Goal: Task Accomplishment & Management: Use online tool/utility

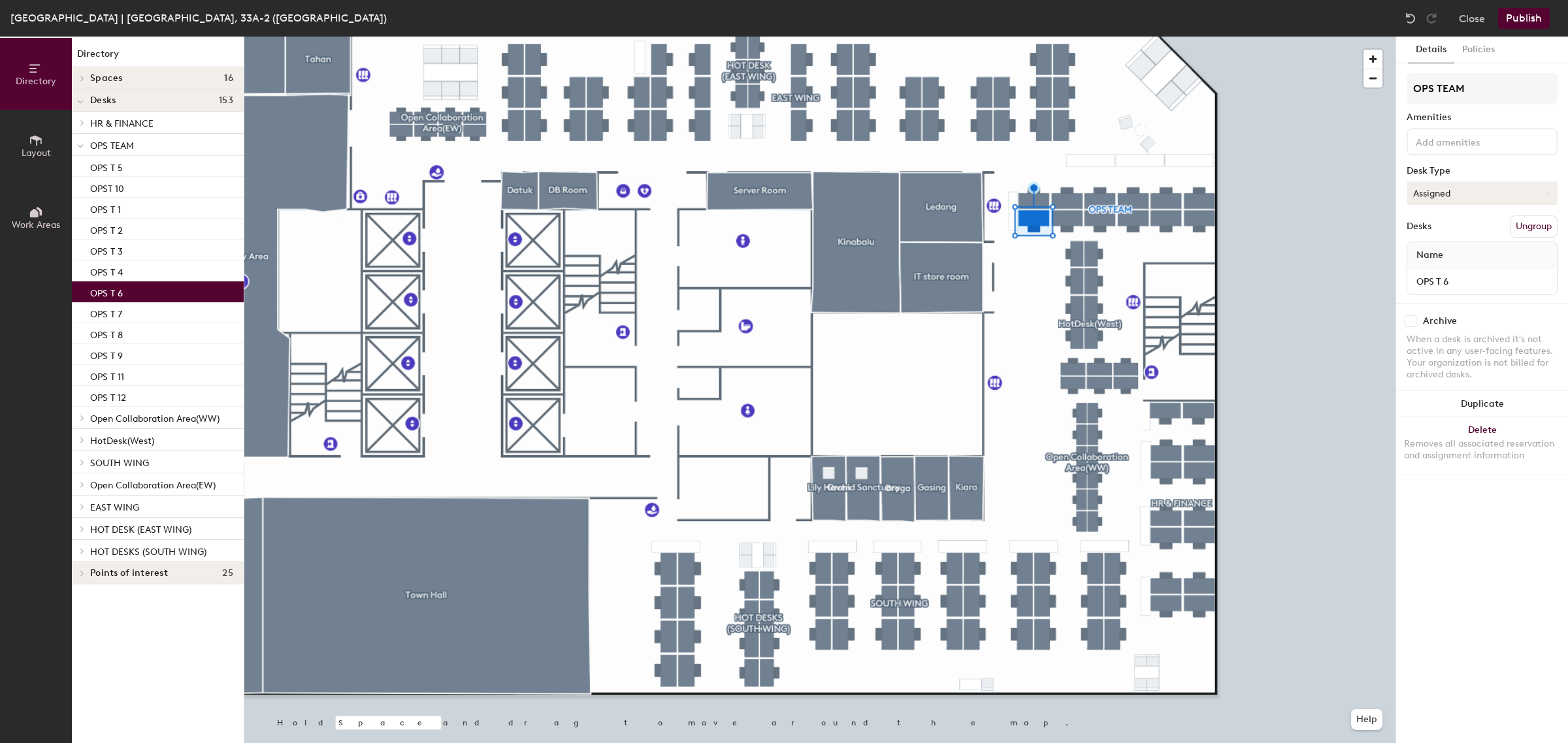
click at [1488, 196] on button "Assigned" at bounding box center [1481, 193] width 151 height 23
click at [1519, 182] on button "Assigned" at bounding box center [1481, 193] width 151 height 23
click at [1442, 269] on div "Hoteled" at bounding box center [1472, 273] width 130 height 19
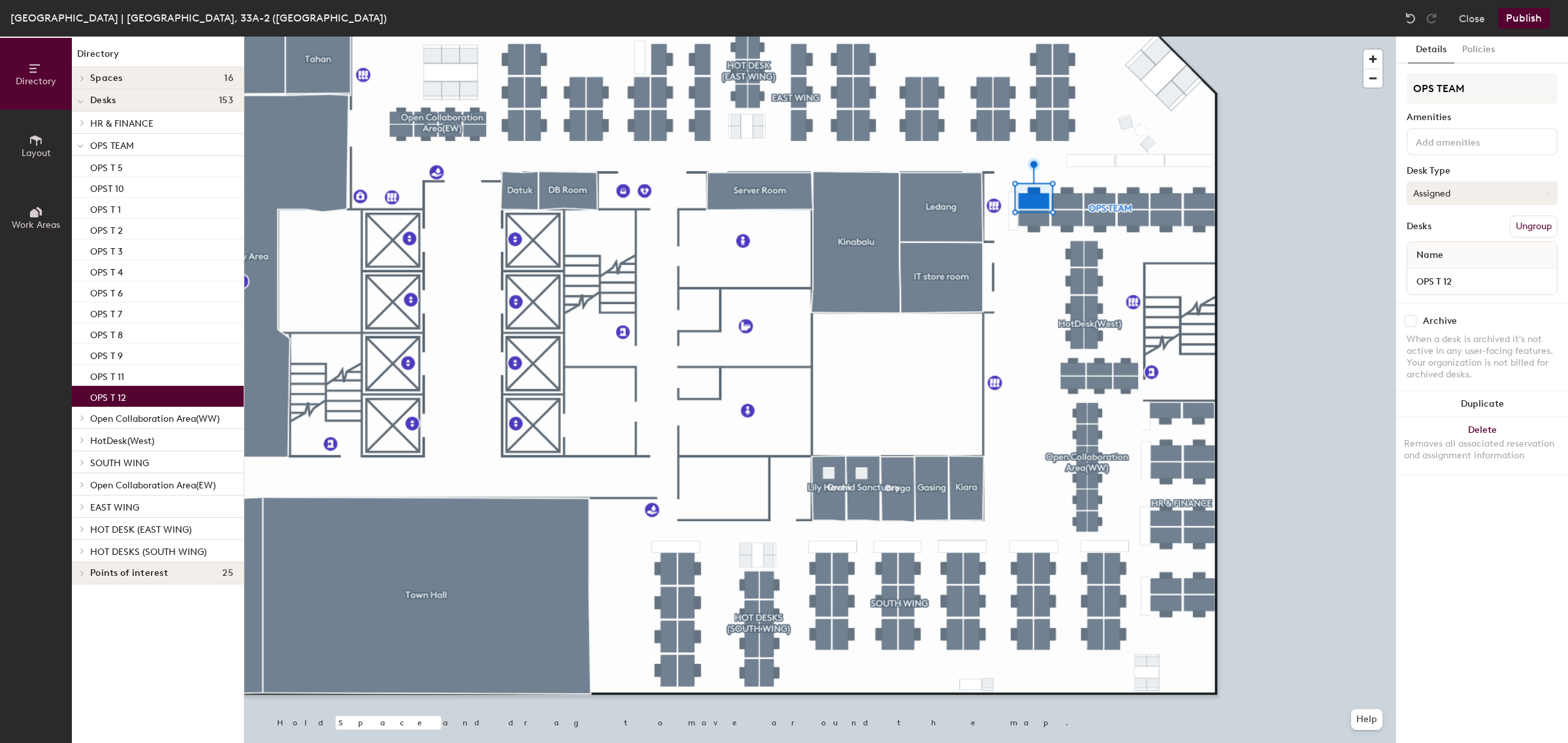
click at [1471, 194] on button "Assigned" at bounding box center [1481, 193] width 151 height 23
click at [1446, 266] on div "Hoteled" at bounding box center [1472, 273] width 130 height 19
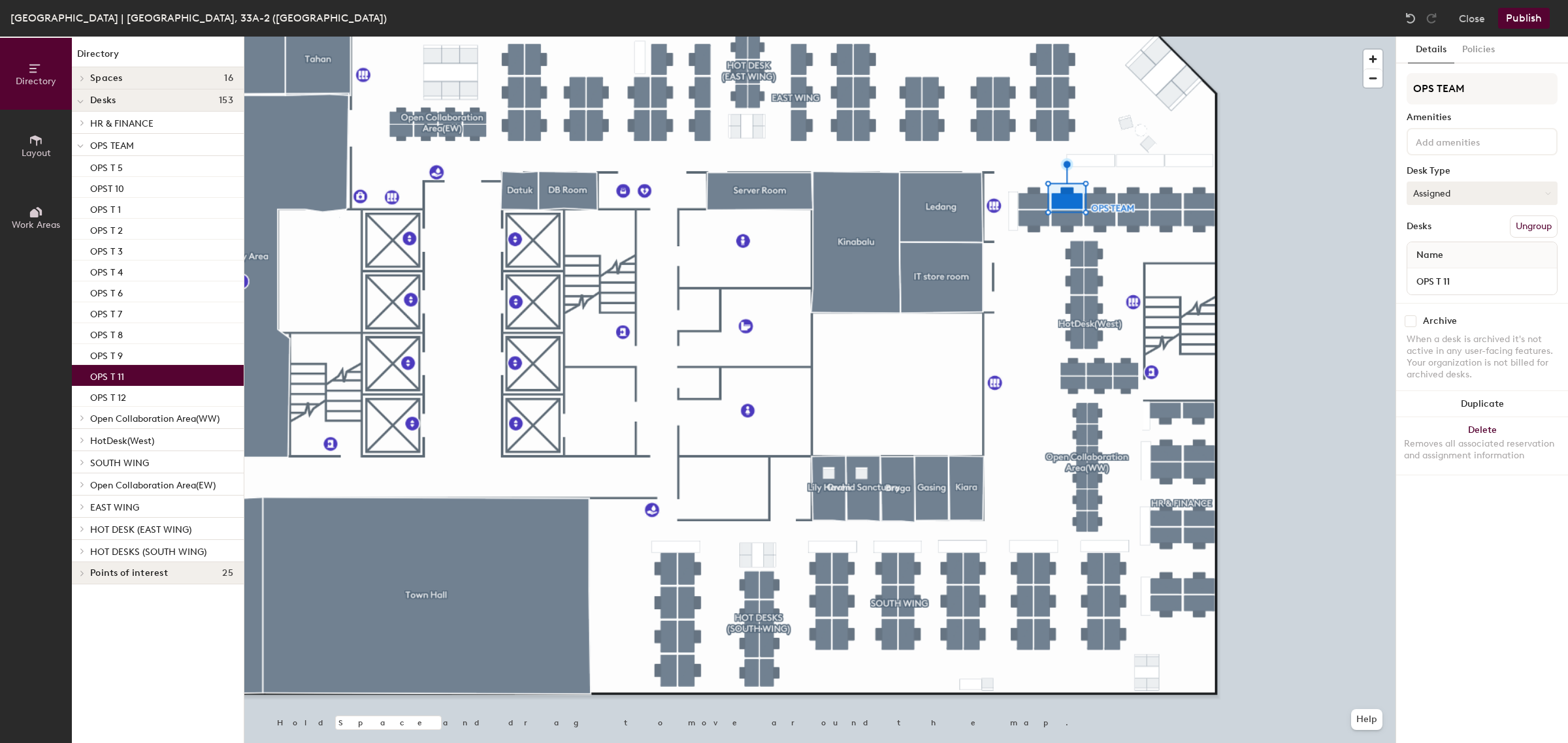
click at [1511, 188] on button "Assigned" at bounding box center [1481, 193] width 151 height 23
click at [1457, 273] on div "Hoteled" at bounding box center [1472, 273] width 130 height 19
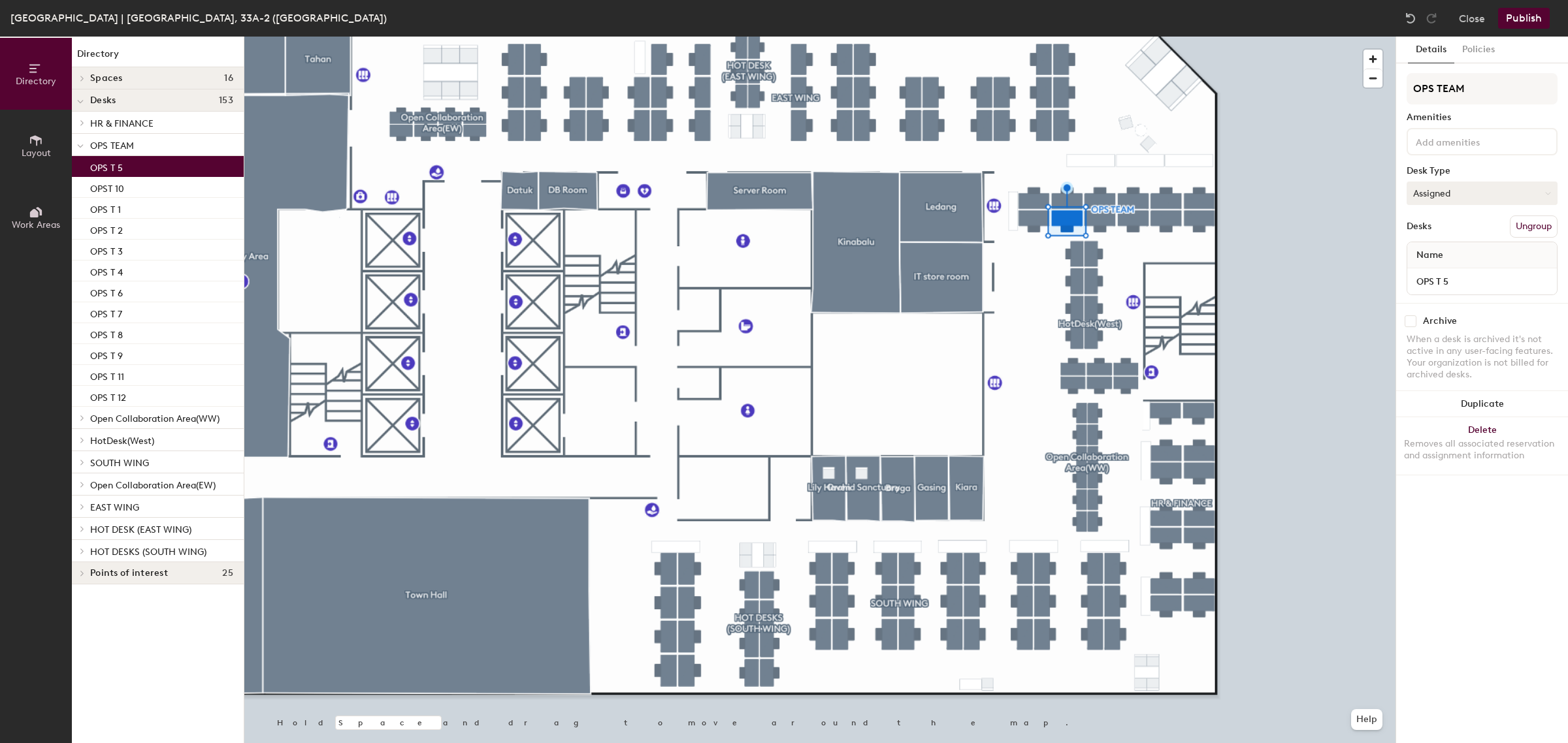
click at [1464, 196] on button "Assigned" at bounding box center [1481, 193] width 151 height 23
click at [1454, 268] on div "Hoteled" at bounding box center [1472, 273] width 130 height 19
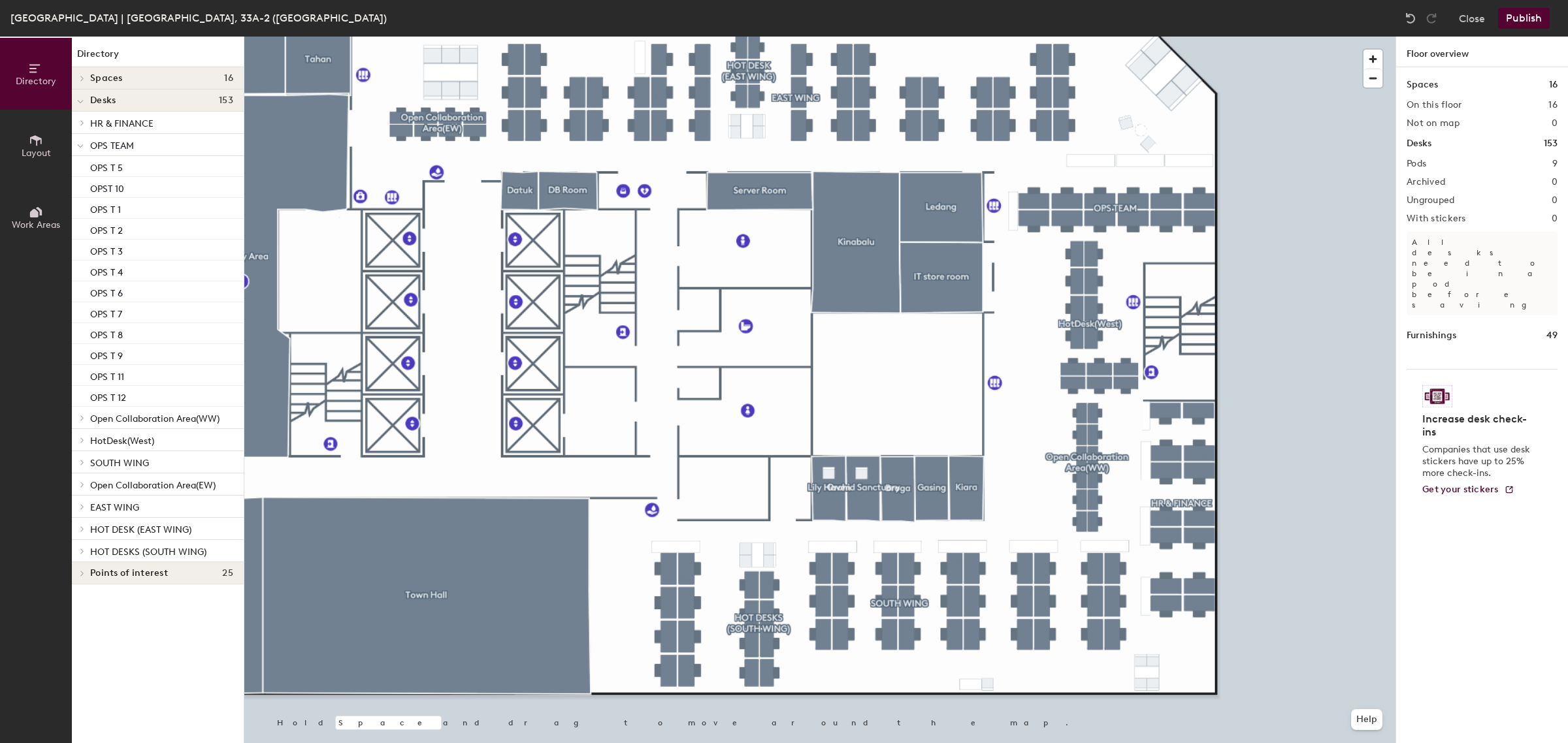
click at [1519, 18] on button "Publish" at bounding box center [1524, 18] width 52 height 21
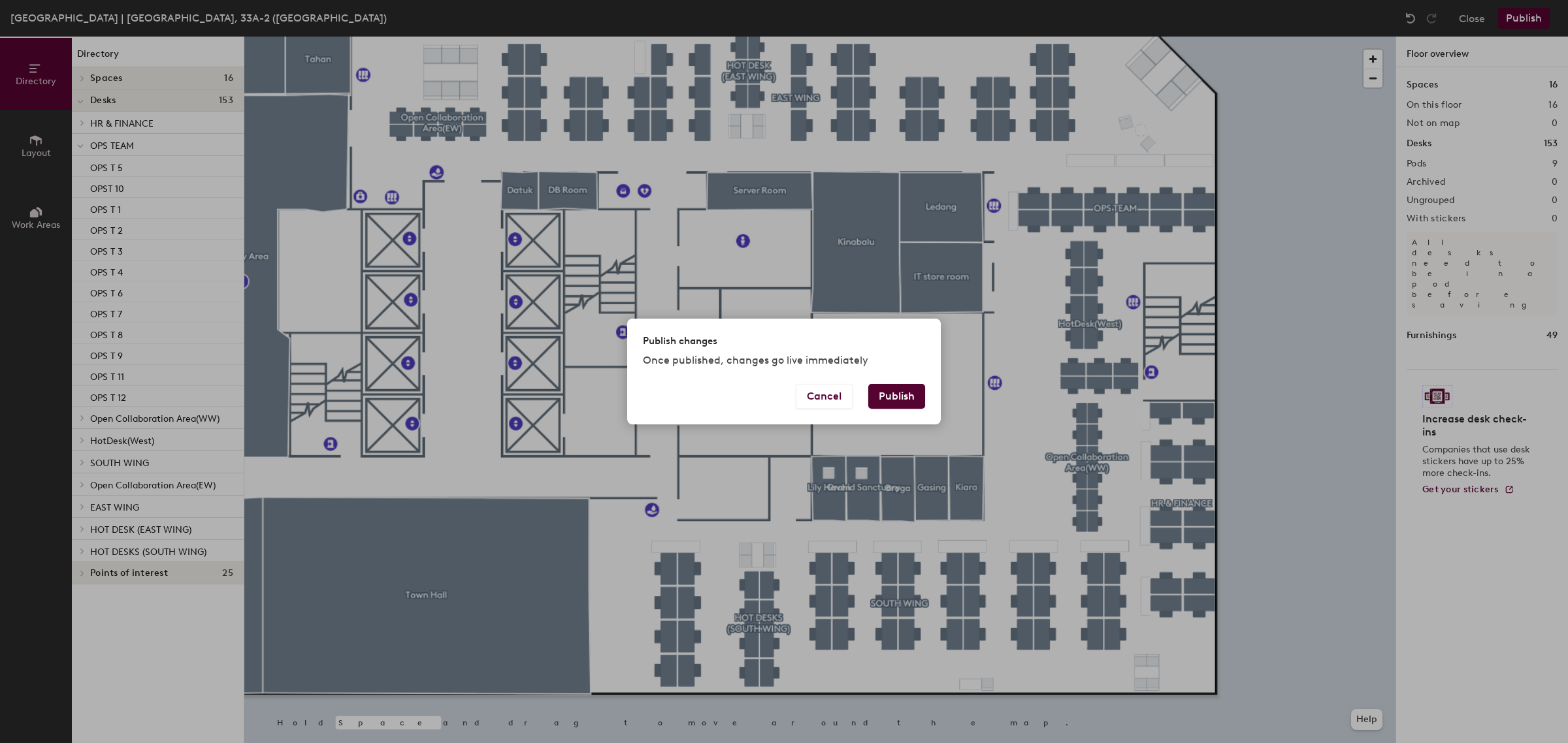
click at [915, 396] on button "Publish" at bounding box center [896, 396] width 57 height 25
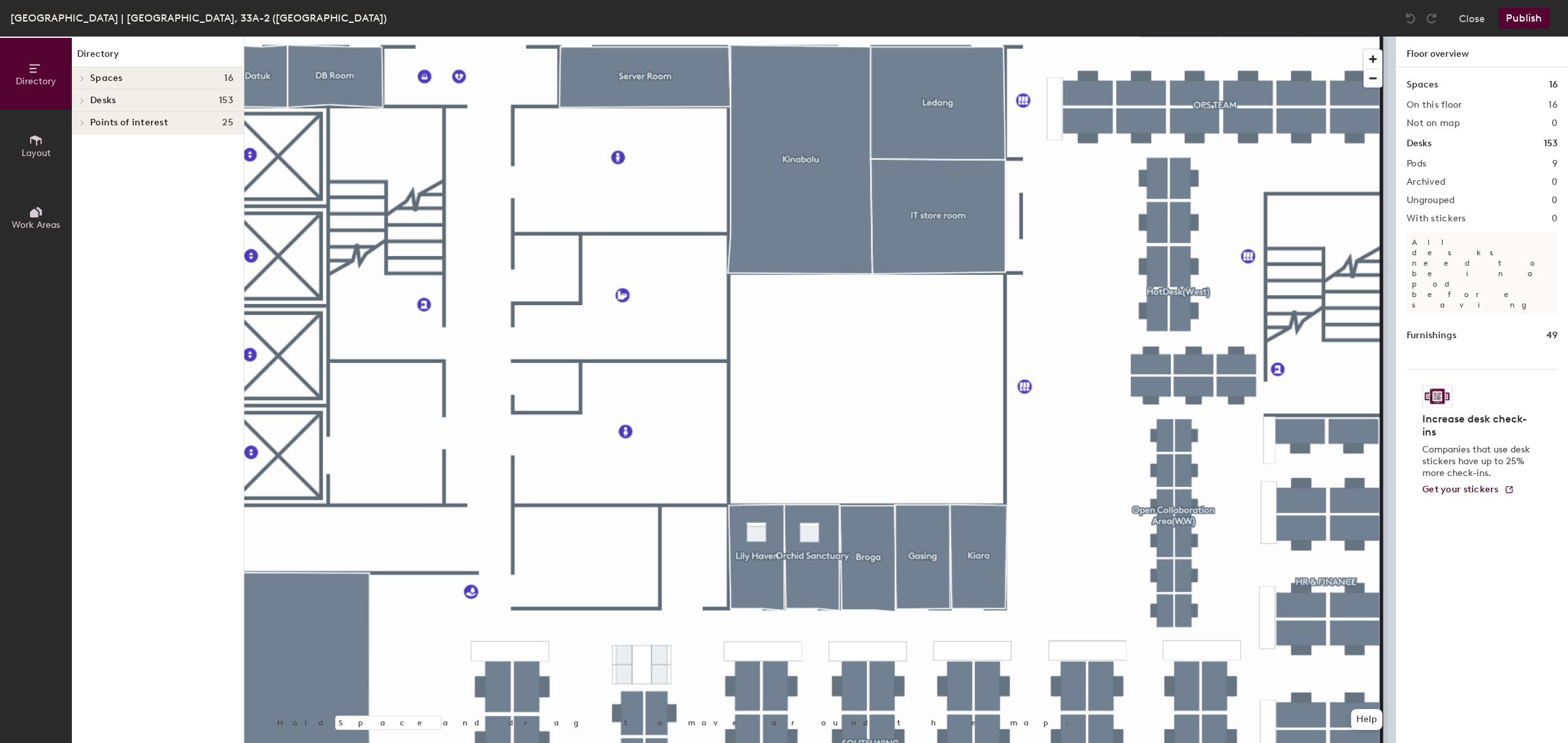
click at [144, 69] on div "Spaces 16" at bounding box center [158, 78] width 172 height 22
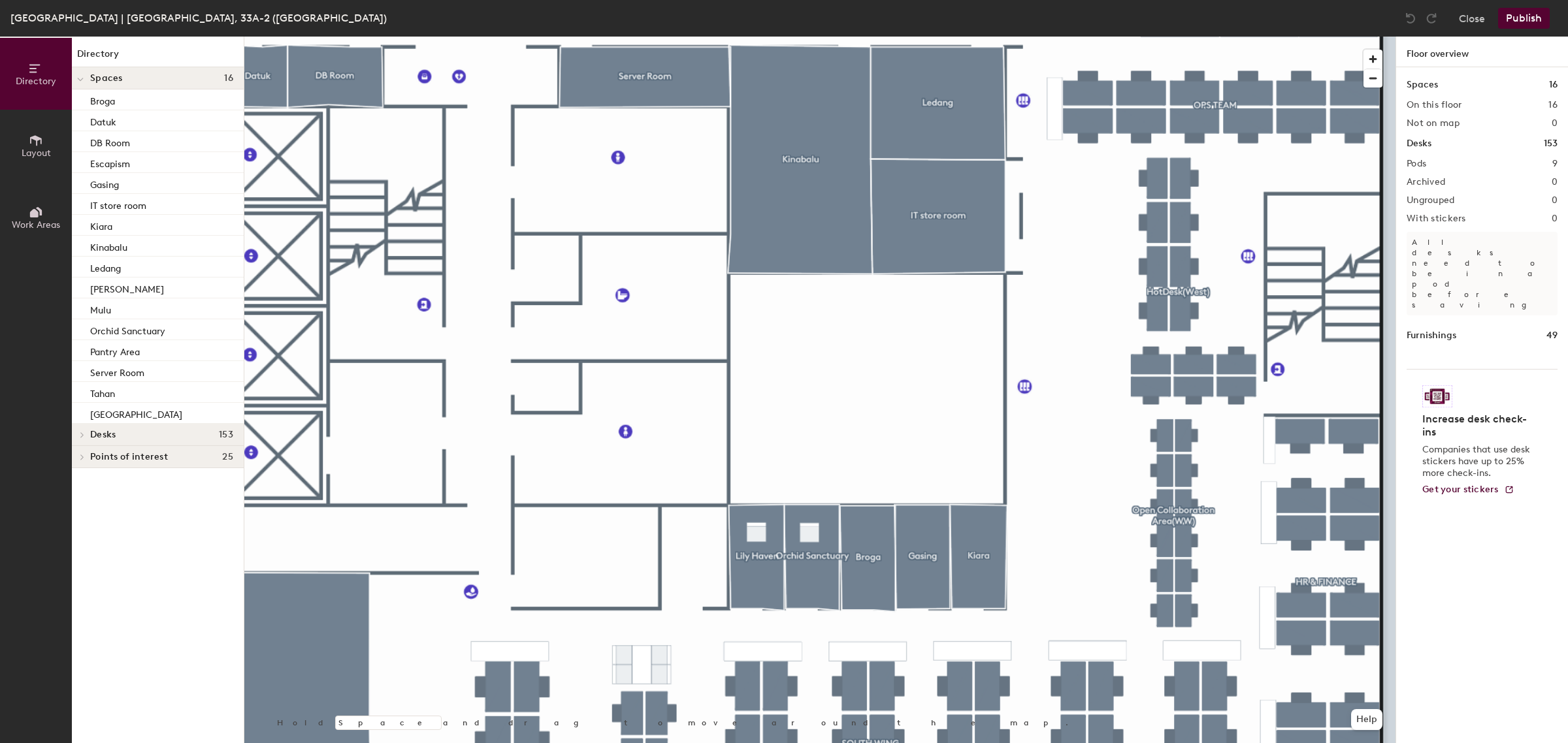
click at [33, 138] on icon at bounding box center [36, 140] width 12 height 11
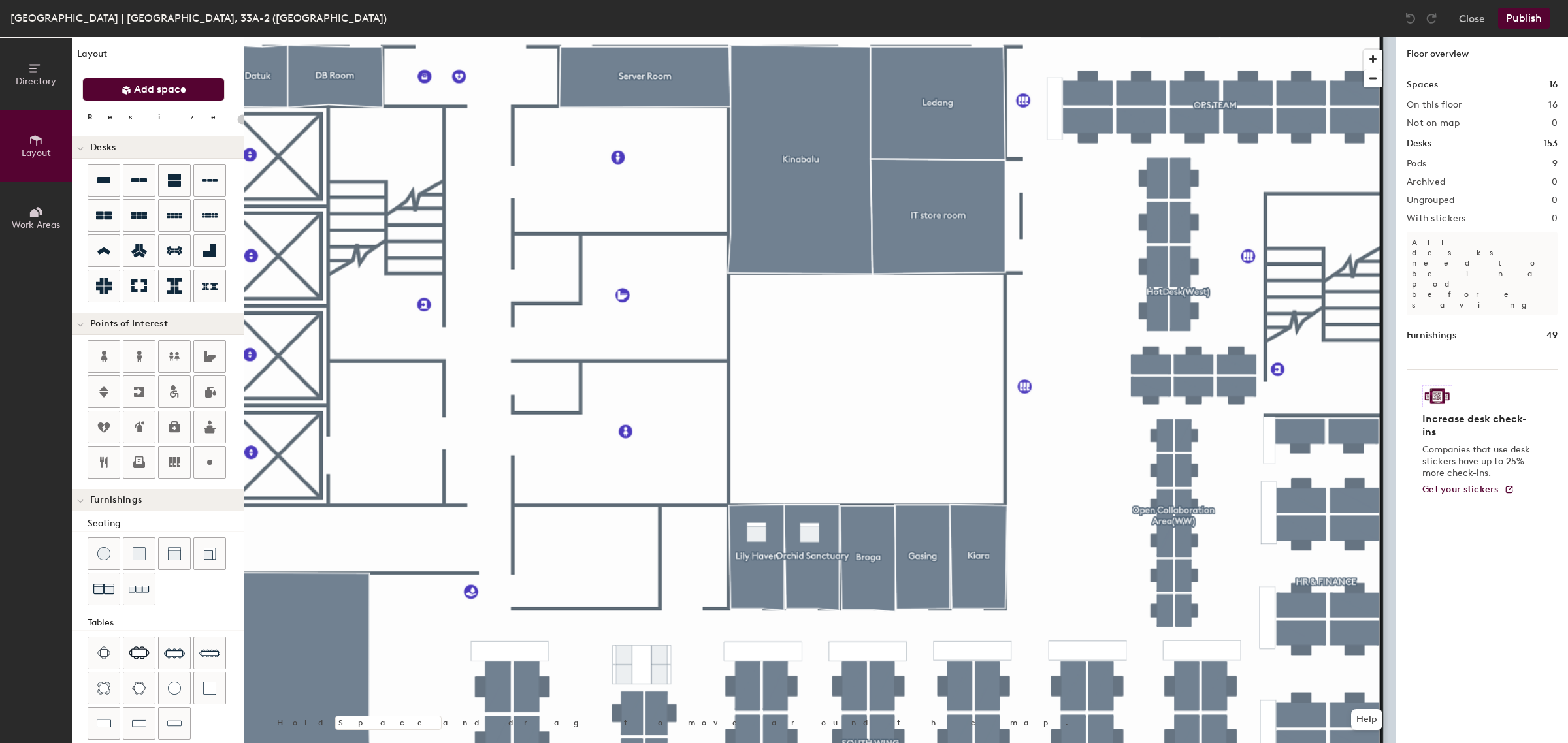
click at [135, 89] on span "Add space" at bounding box center [160, 90] width 53 height 13
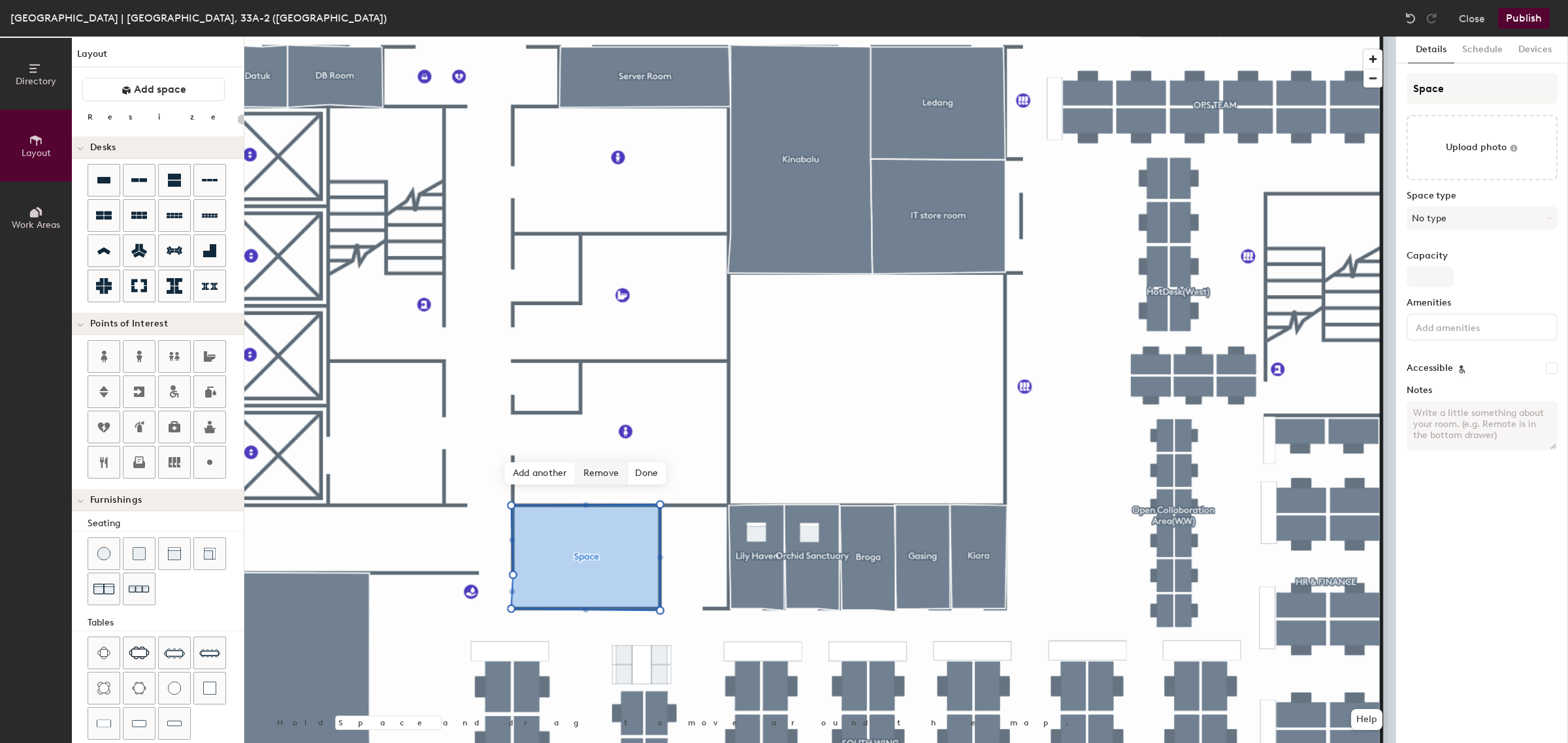
type input "20"
click at [1487, 91] on input "Space" at bounding box center [1481, 88] width 151 height 31
type input "Spac"
type input "20"
type input "Spa"
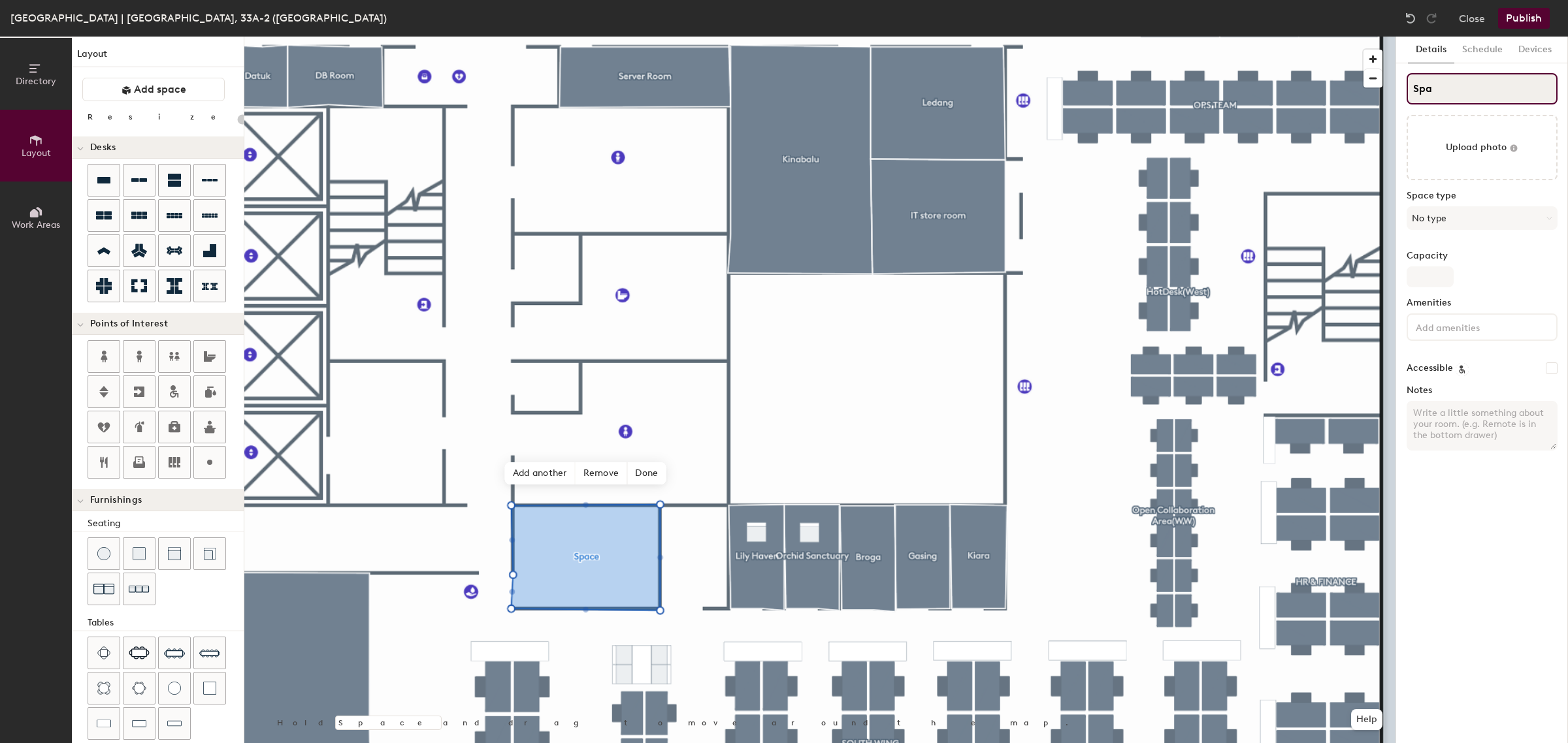
type input "20"
type input "S"
type input "20"
type input "SP"
type input "20"
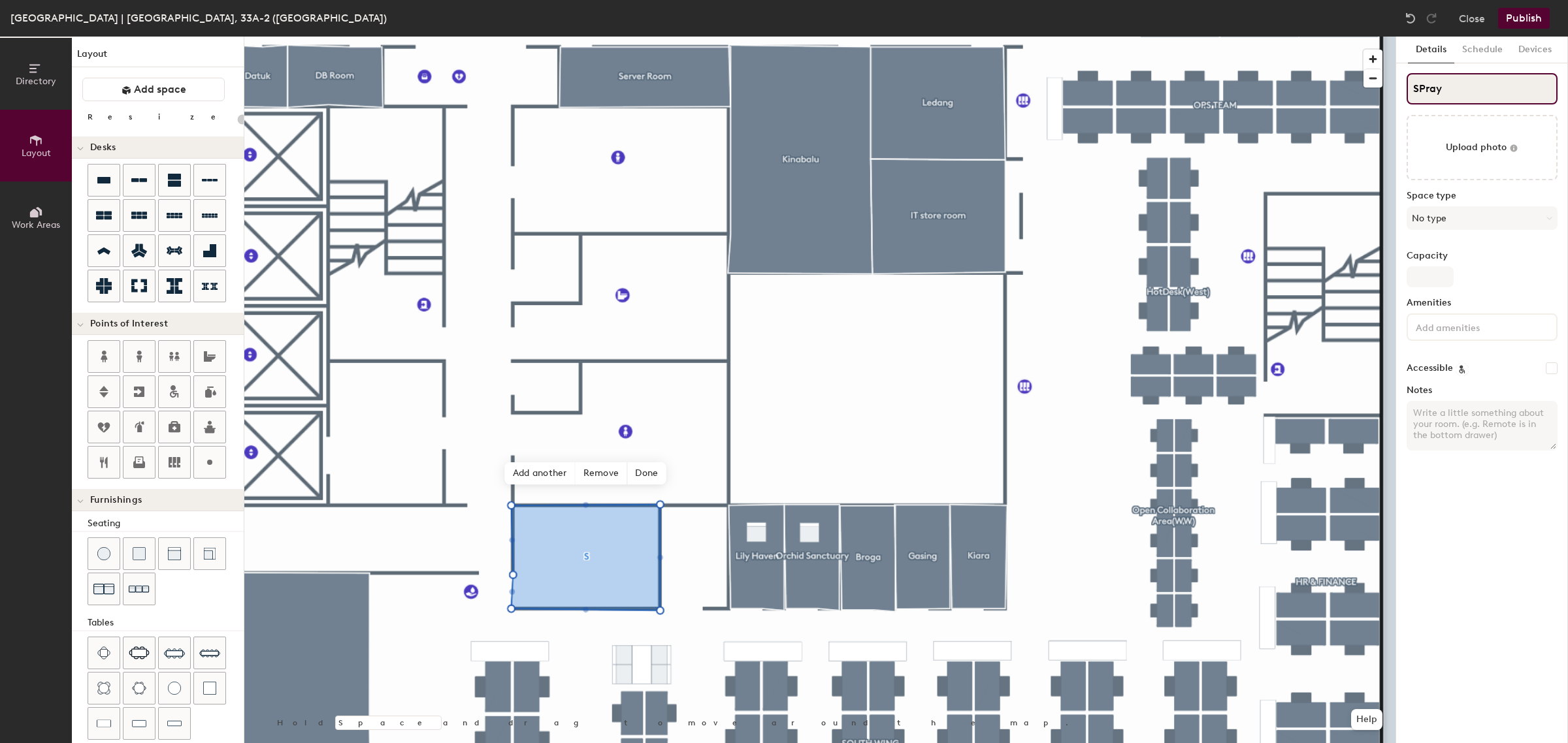
type input "SPraye"
type input "20"
type input "SPrayer"
type input "20"
type input "SPra"
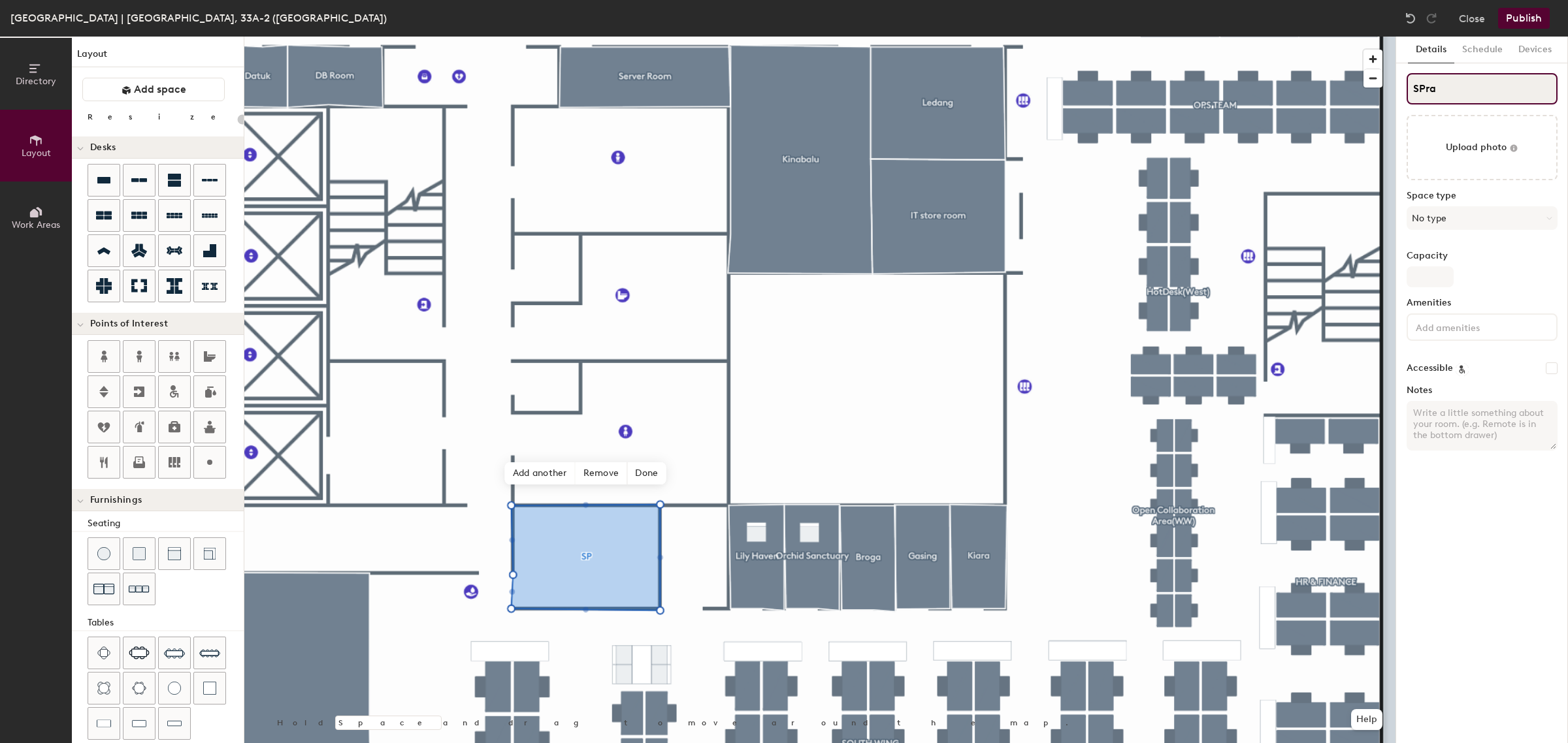
type input "20"
type input "S"
type input "20"
type input "P"
type input "20"
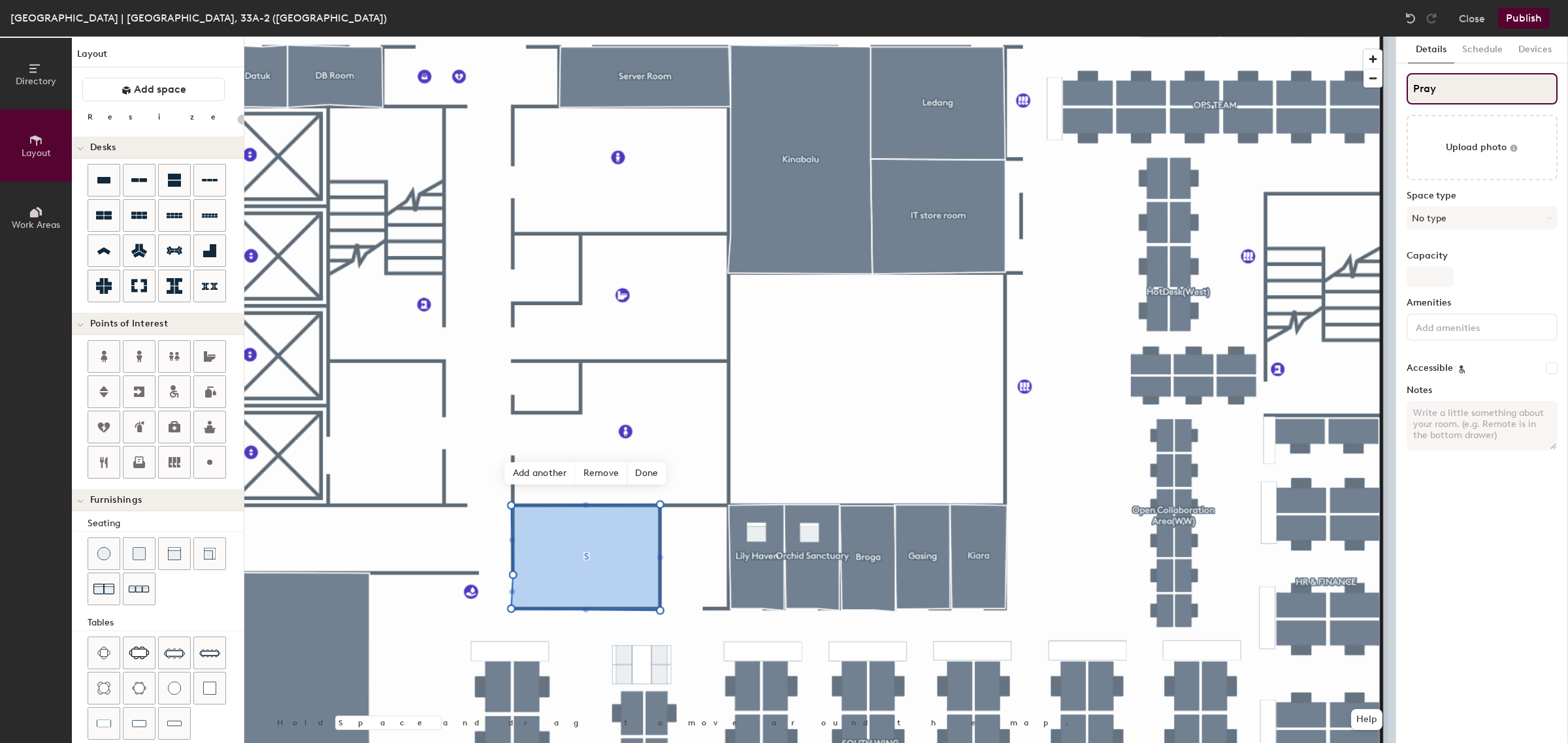
type input "Praye"
type input "20"
type input "Prayer"
type input "20"
type input "Prayer R"
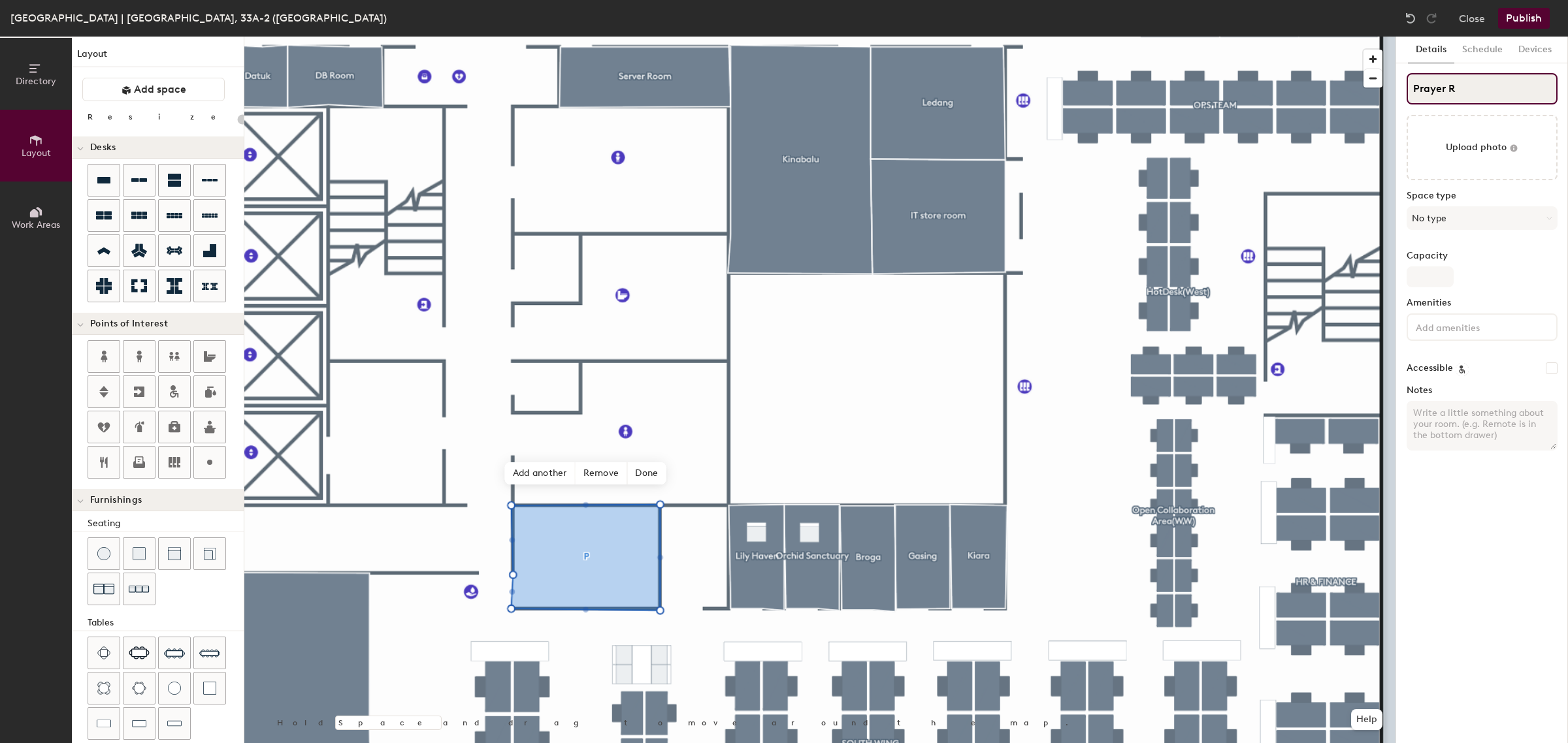
type input "20"
type input "Prayer Roo"
type input "20"
type input "Prayer Room"
type input "20"
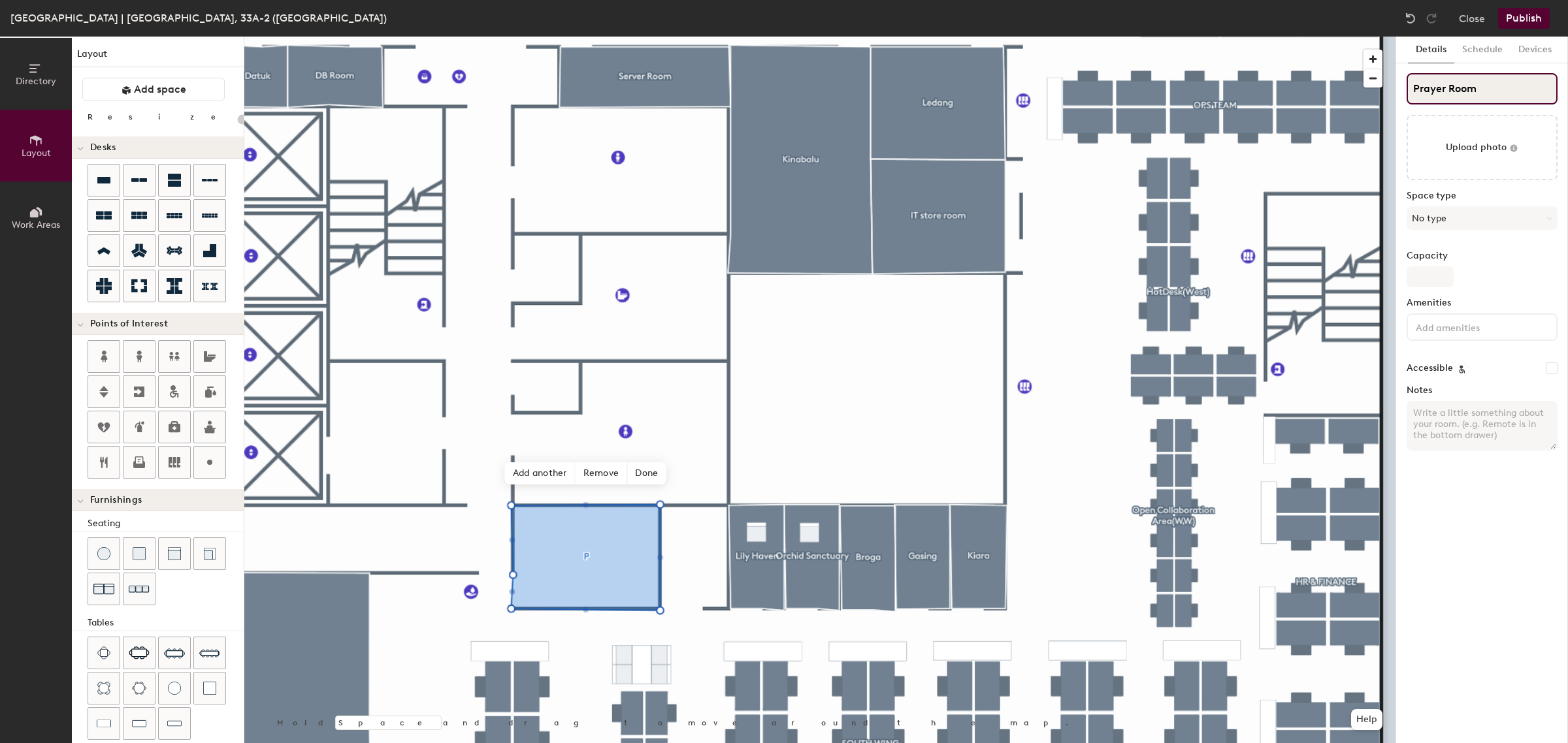
type input "Prayer Room"
type input "20"
type input "Prayer Room"
click at [1483, 210] on button "No type" at bounding box center [1481, 218] width 151 height 23
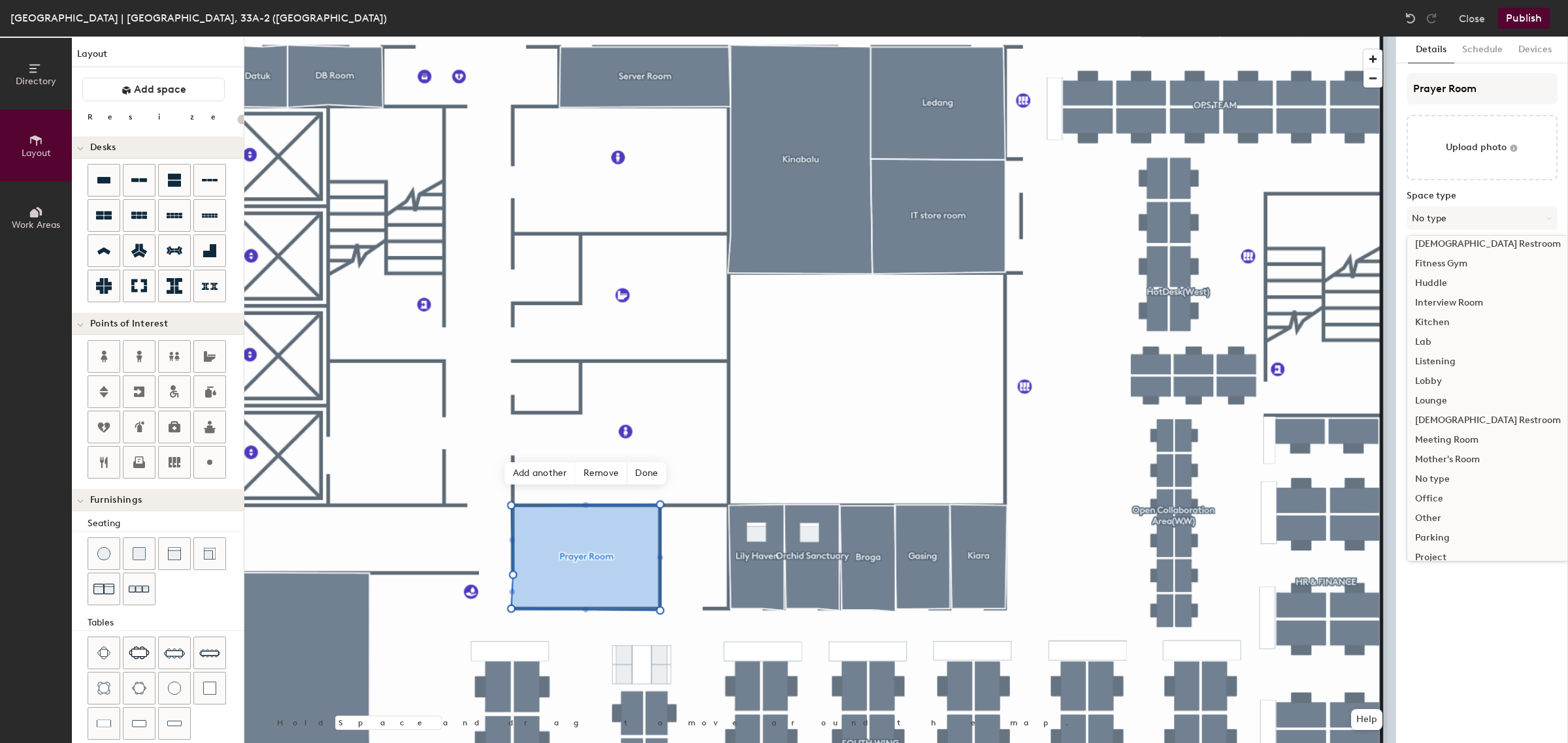
scroll to position [245, 0]
click at [1503, 393] on div "No type" at bounding box center [1487, 397] width 161 height 19
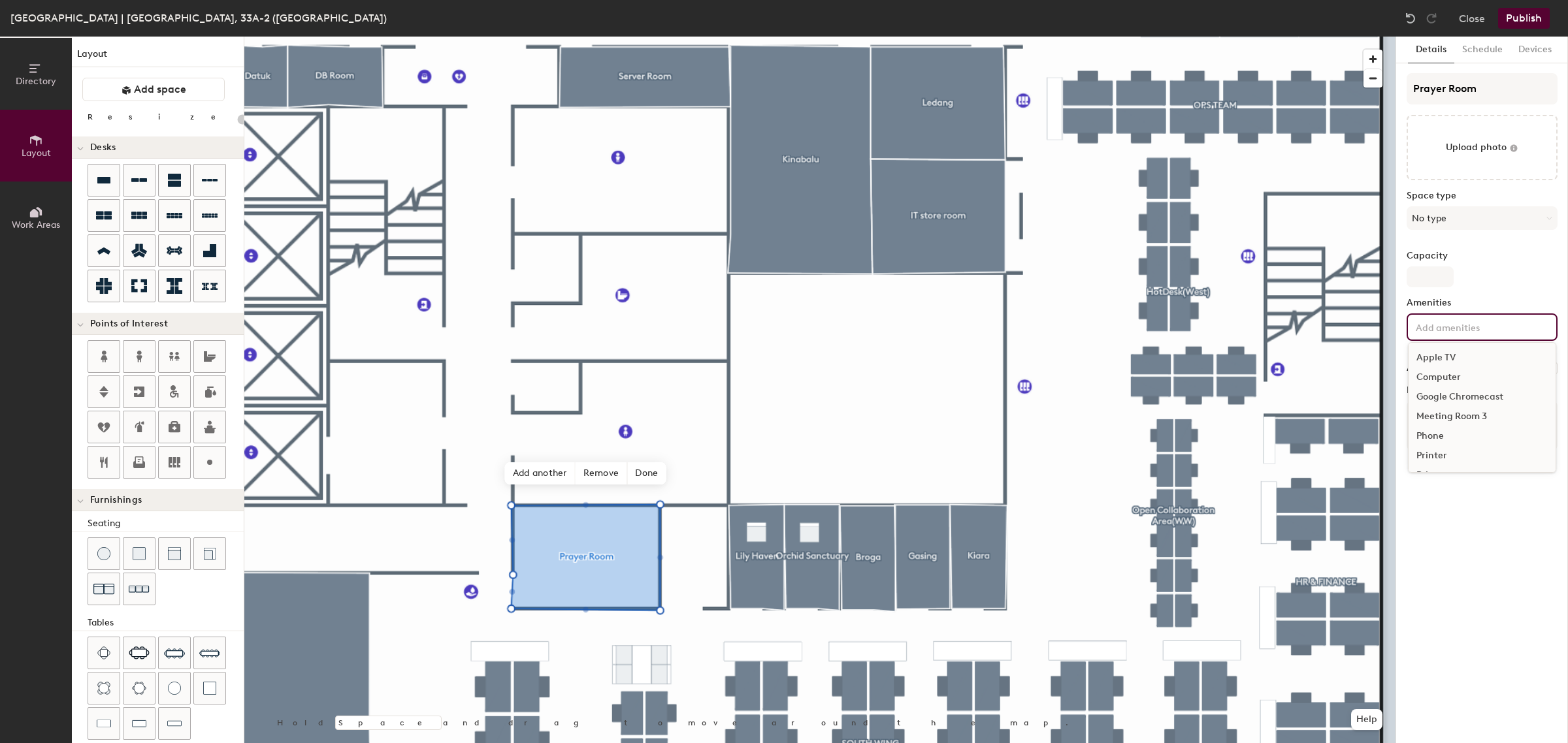
click at [1442, 321] on input at bounding box center [1471, 327] width 118 height 16
click at [1516, 615] on div "Details Schedule Devices Prayer Room Upload photo Space type No type Capacity A…" at bounding box center [1481, 390] width 172 height 706
click at [1479, 422] on textarea "Notes" at bounding box center [1481, 426] width 151 height 50
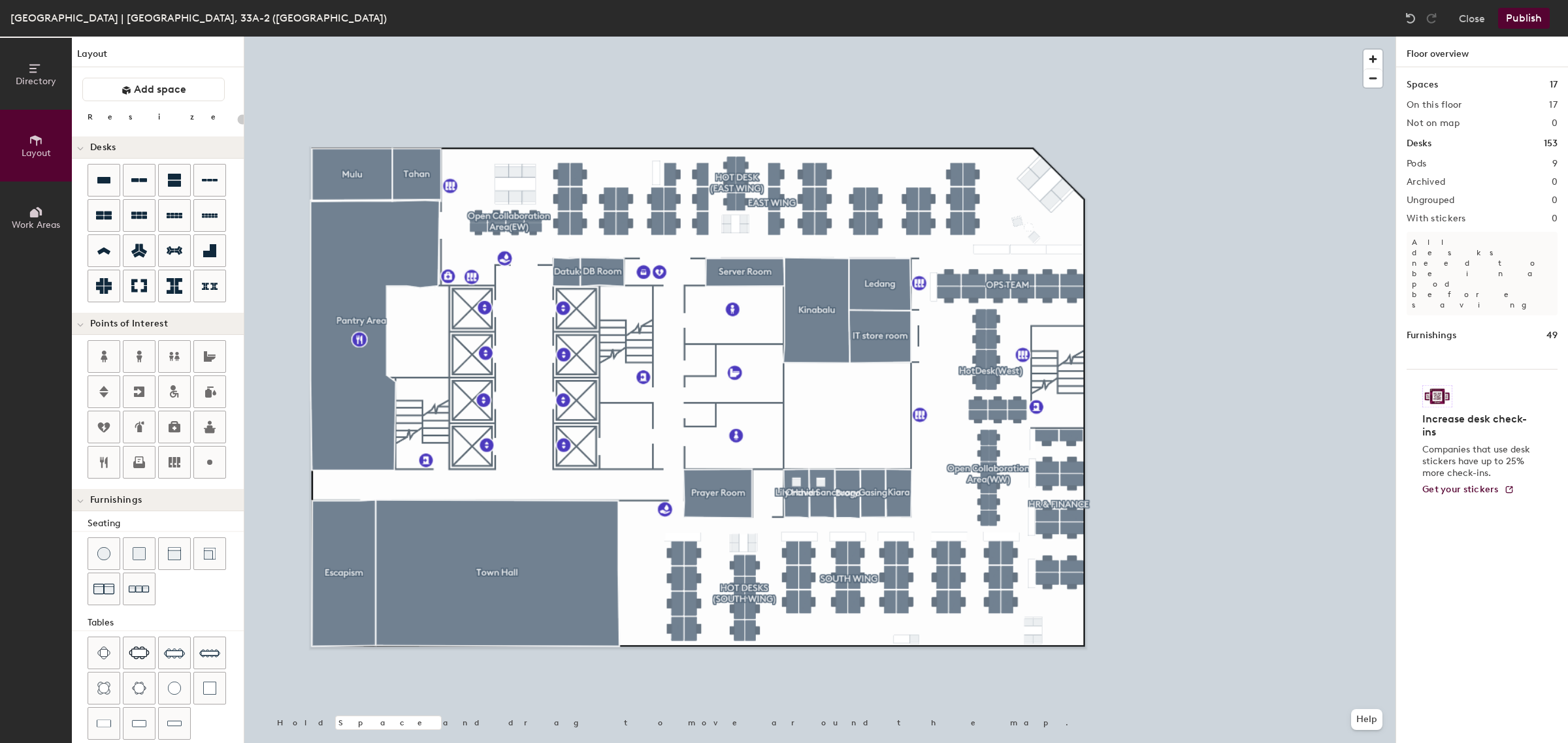
click at [713, 37] on div at bounding box center [819, 37] width 1151 height 0
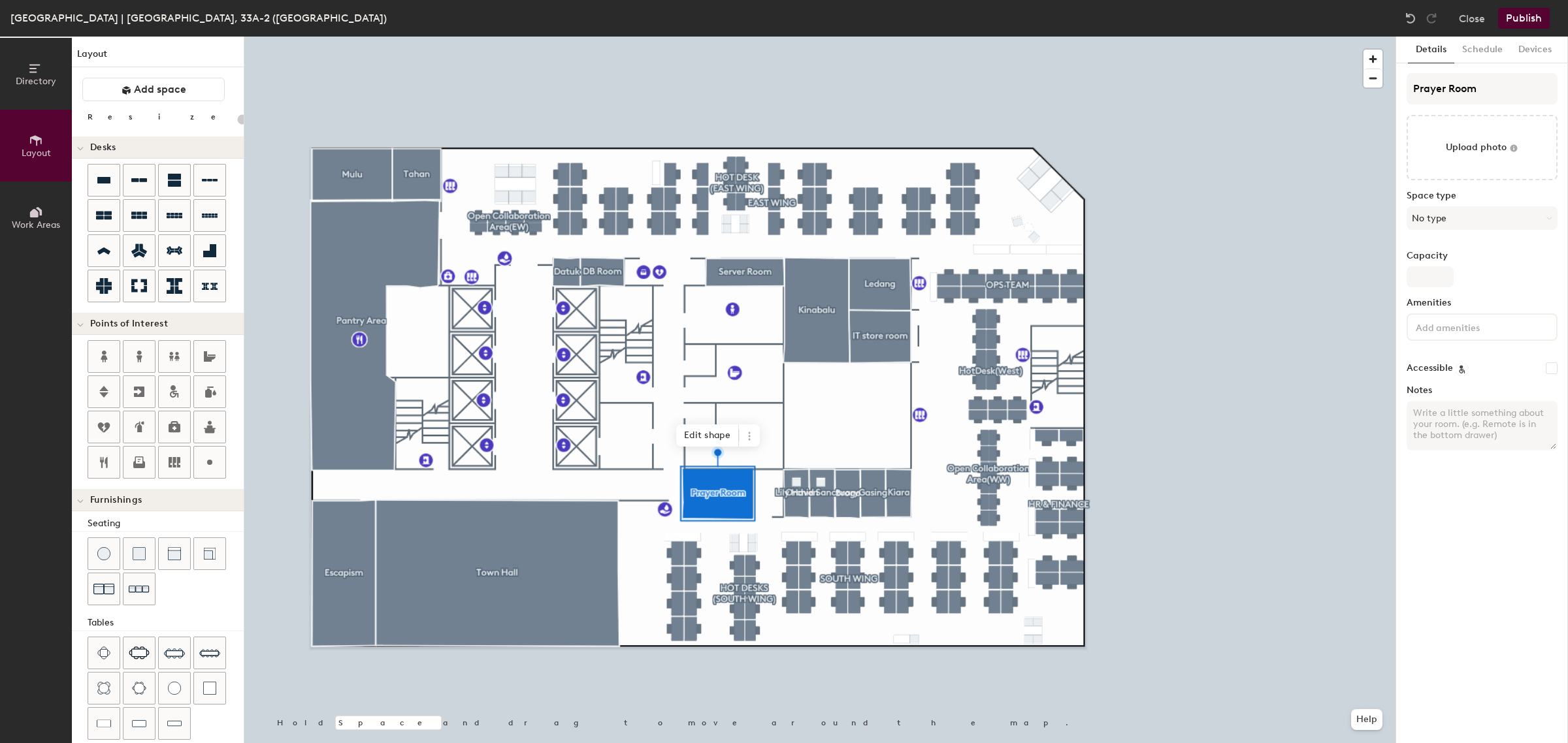
click at [0, 484] on html "Skip navigation Schedule Office People Analytics Visits Deliveries Services Man…" at bounding box center [784, 371] width 1568 height 743
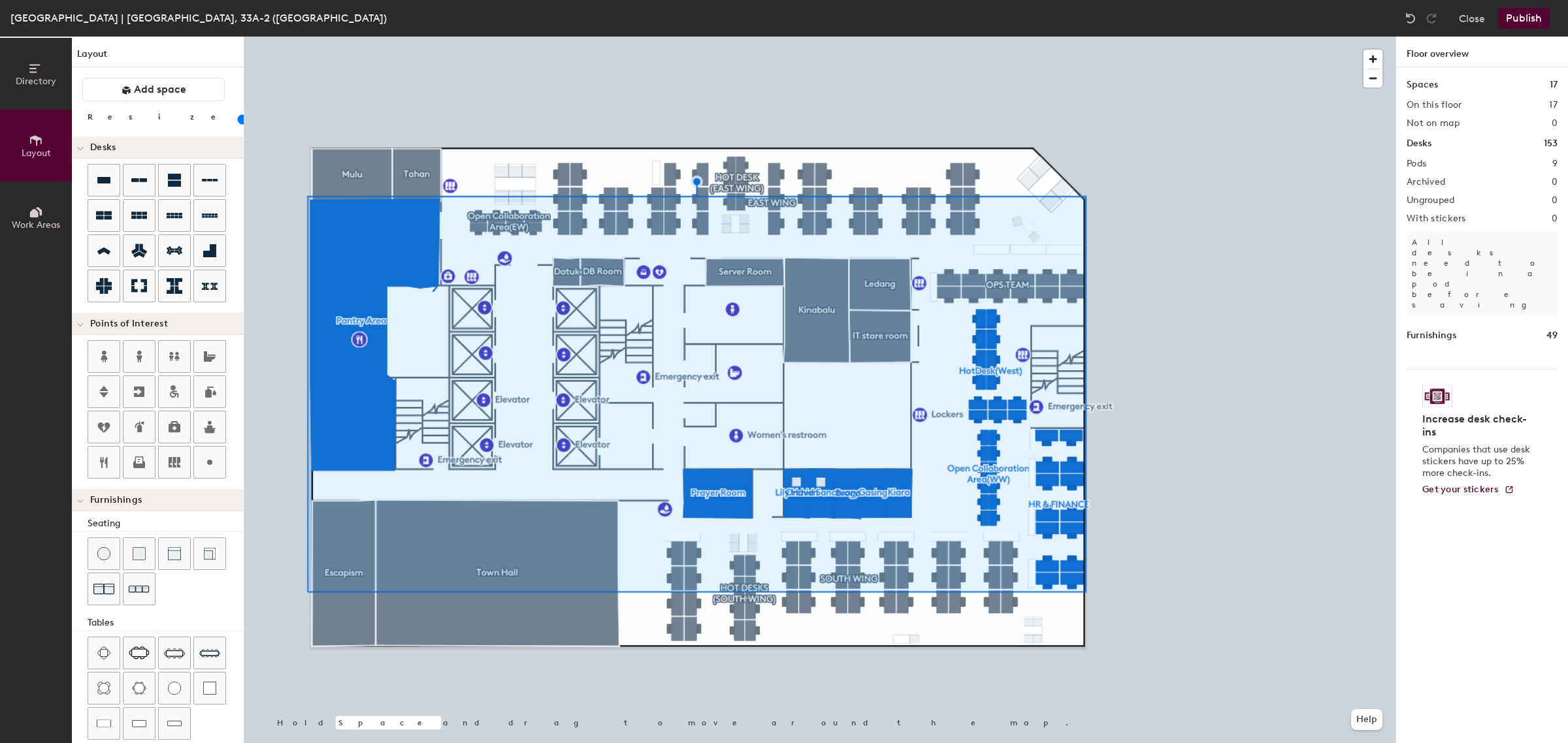
click at [1204, 37] on div at bounding box center [819, 37] width 1151 height 0
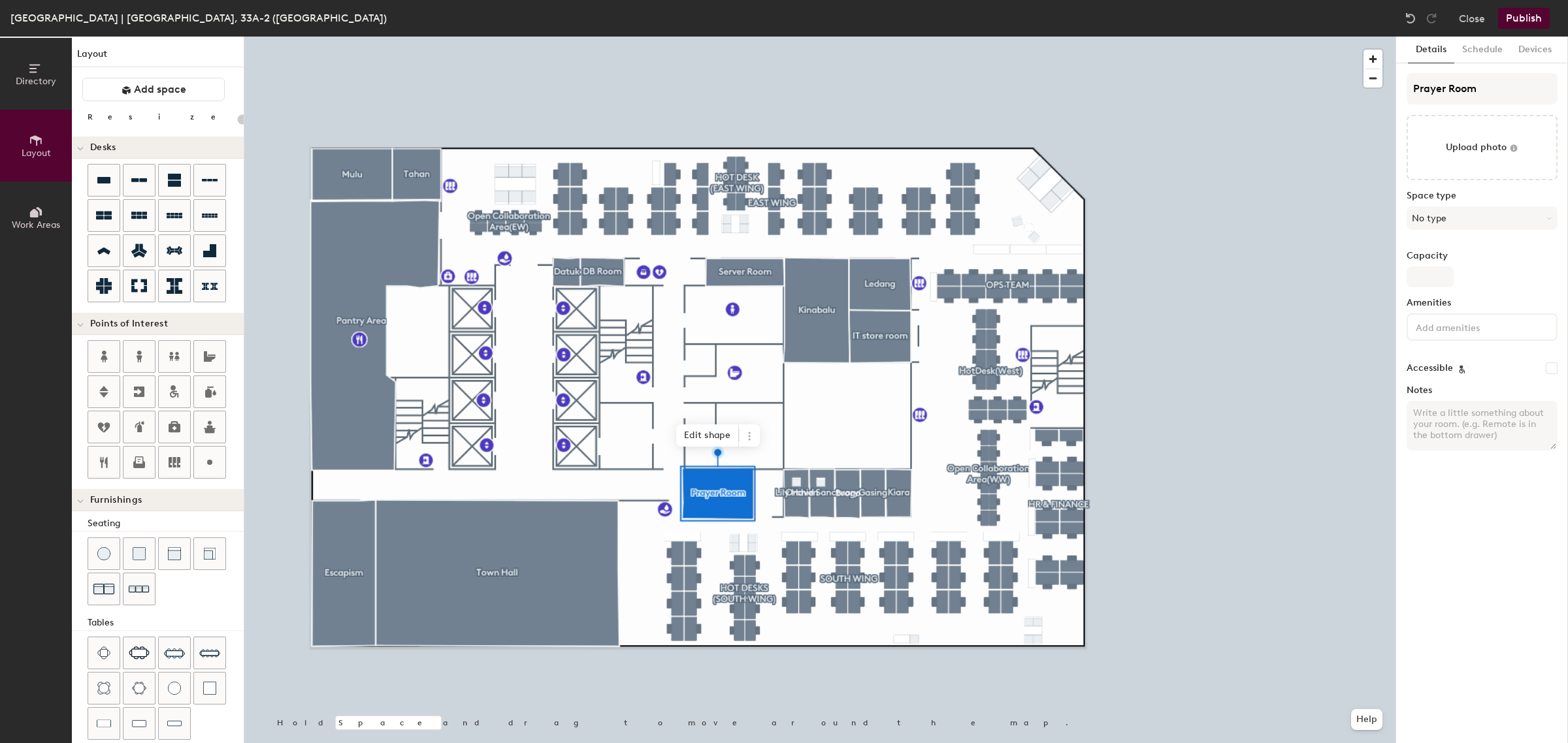
type input "20"
click at [1481, 327] on input at bounding box center [1471, 327] width 118 height 16
click at [1473, 534] on div "Details Schedule Devices Prayer Room Upload photo Space type No type Capacity A…" at bounding box center [1481, 390] width 172 height 706
click at [1461, 401] on textarea "Notes" at bounding box center [1481, 426] width 151 height 50
paste textarea "Due to space limitations and current constraints, the Prayer Room will be share…"
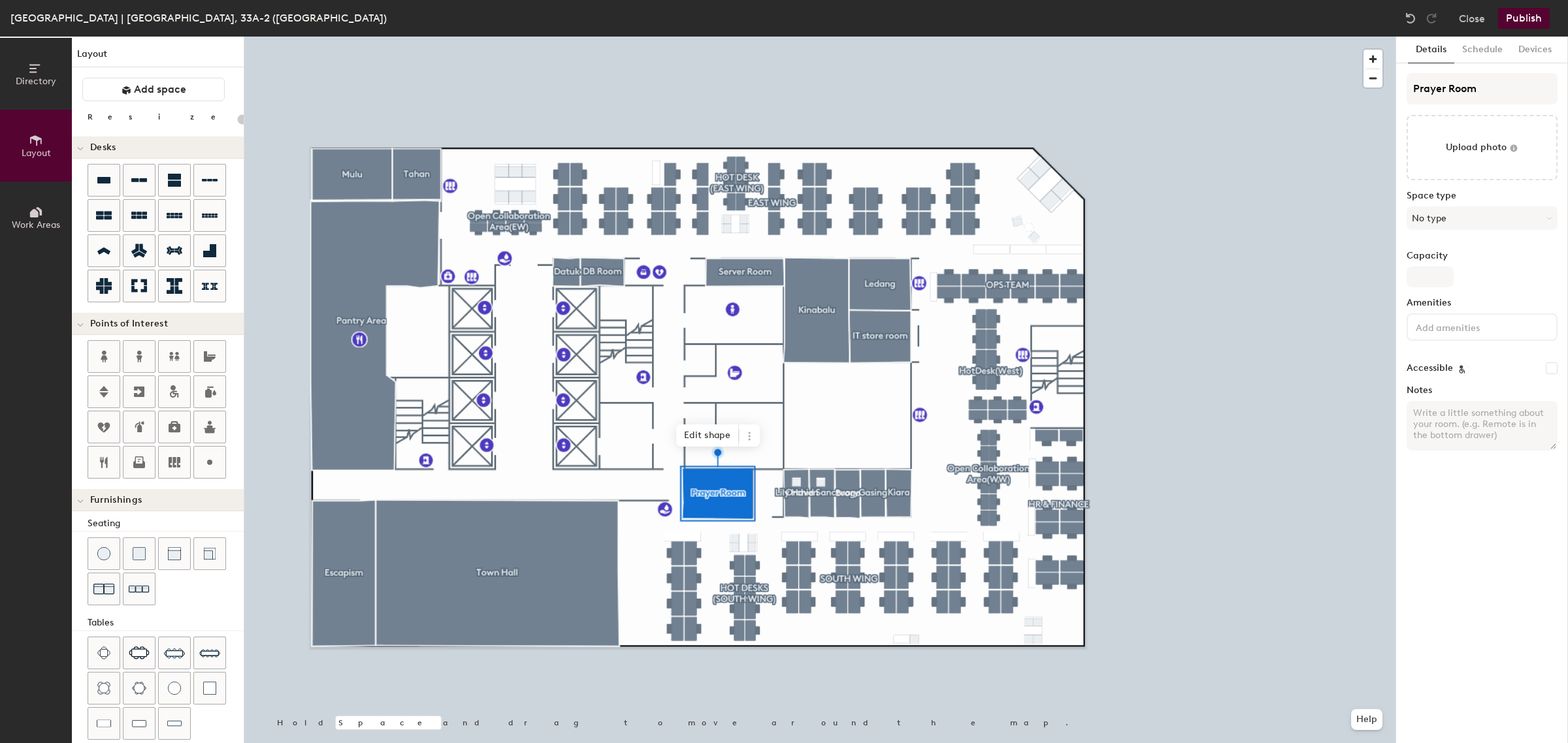
type textarea "Due to space limitations and current constraints, the Prayer Room will be share…"
type input "20"
type textarea "Due to space limitations and current constraints, the Prayer Room will be share…"
click at [1531, 17] on button "Publish" at bounding box center [1524, 18] width 52 height 21
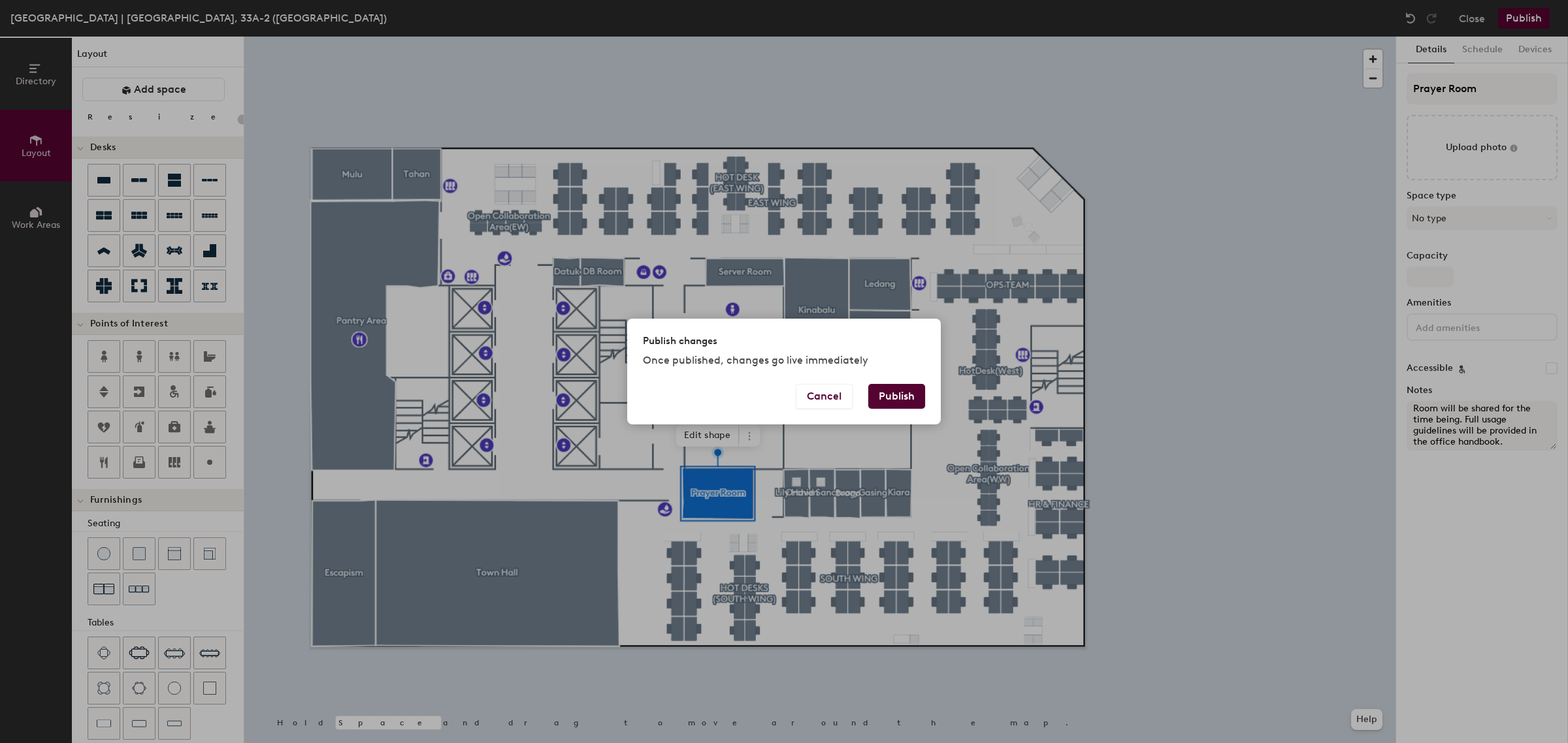
click at [912, 400] on button "Publish" at bounding box center [896, 396] width 57 height 25
type input "20"
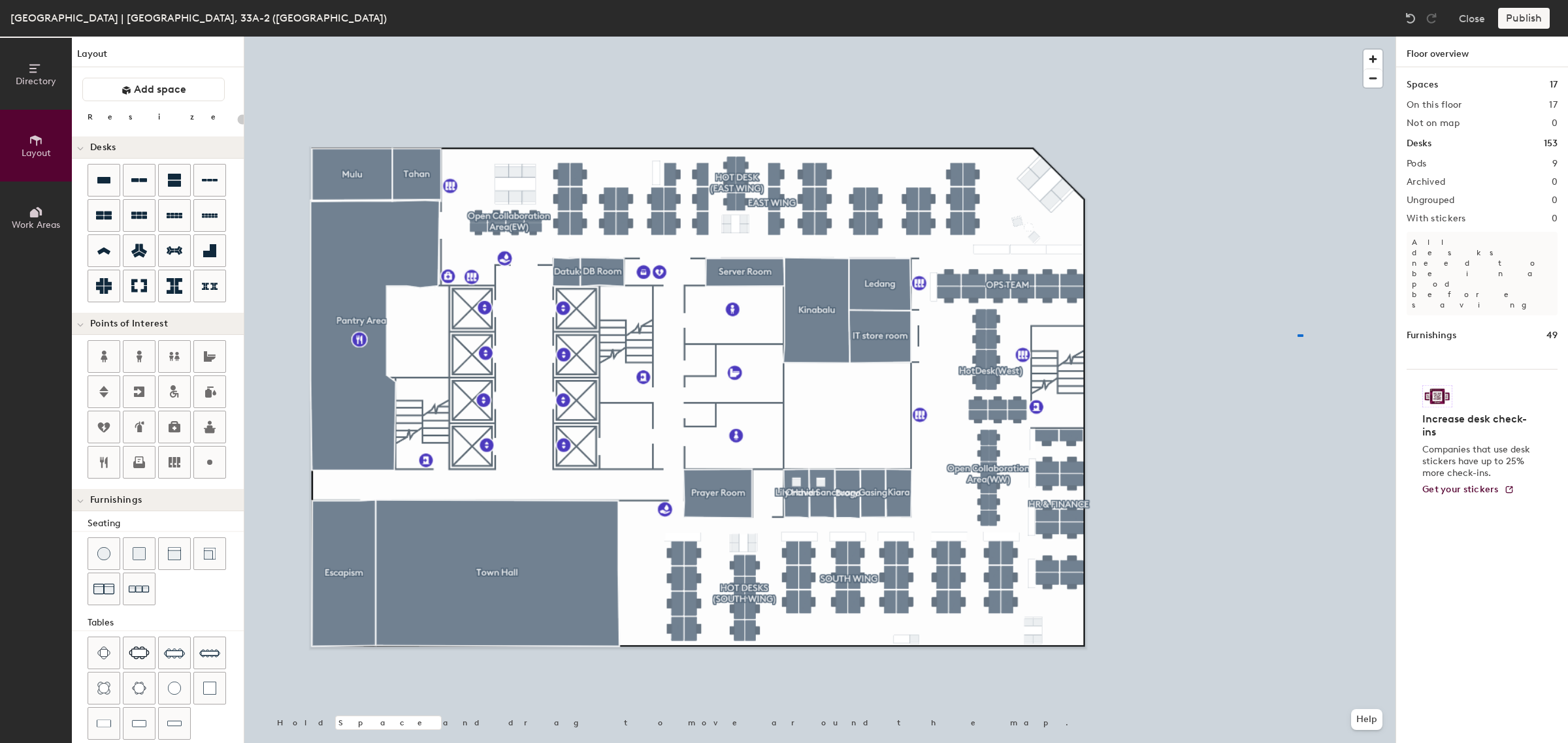
click at [1297, 37] on div at bounding box center [819, 37] width 1151 height 0
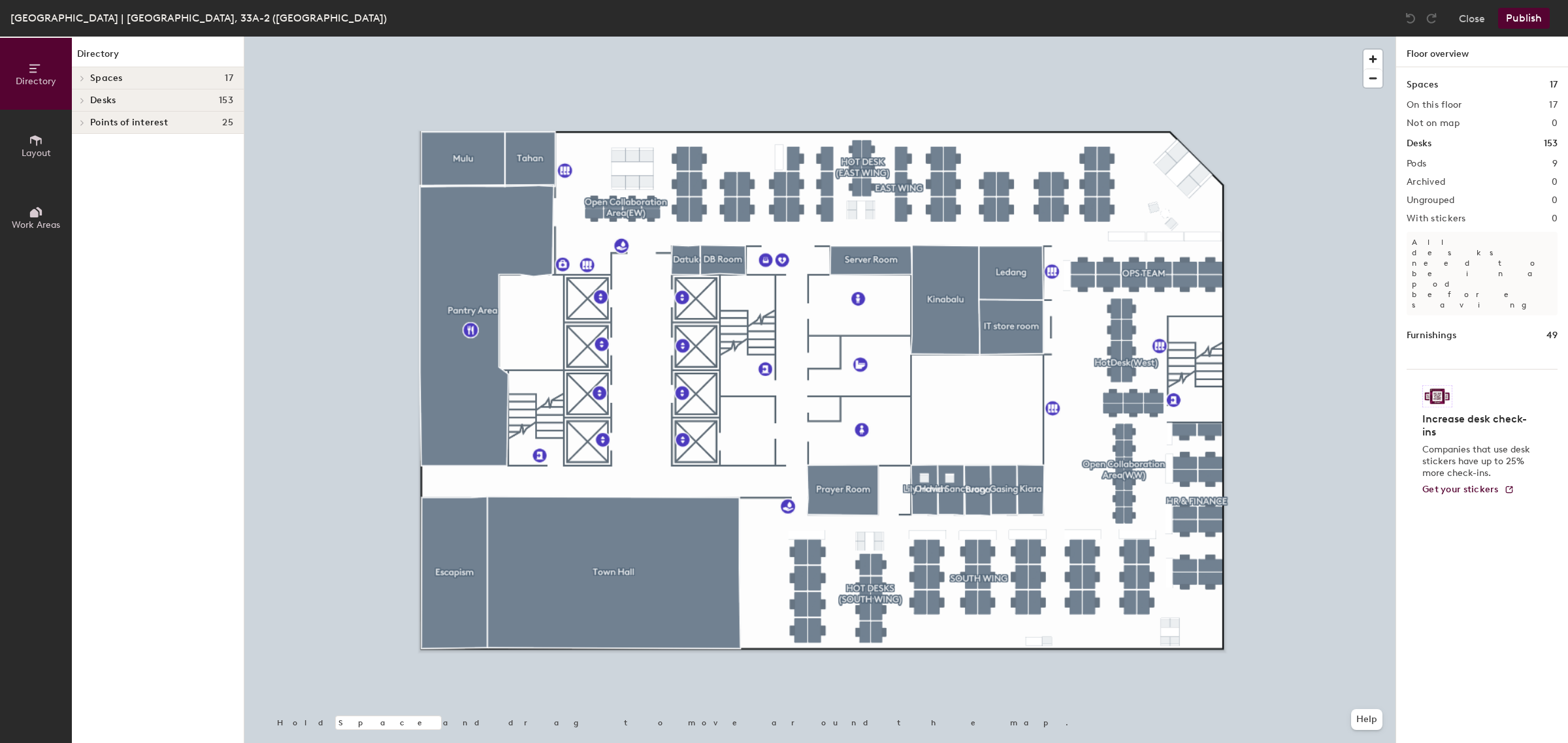
click at [124, 76] on h4 "Spaces 17" at bounding box center [161, 78] width 143 height 11
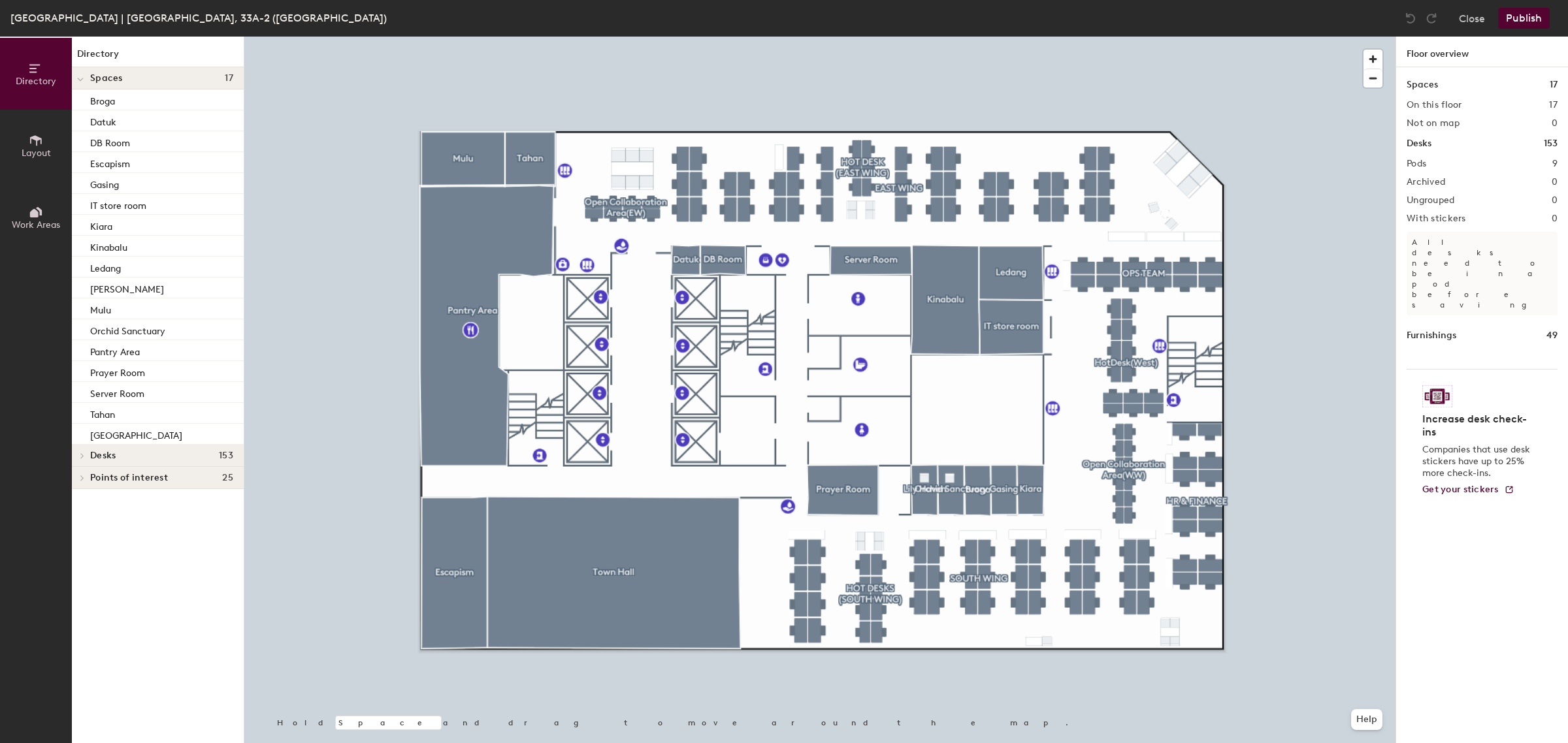
click at [45, 146] on button "Layout" at bounding box center [36, 146] width 72 height 72
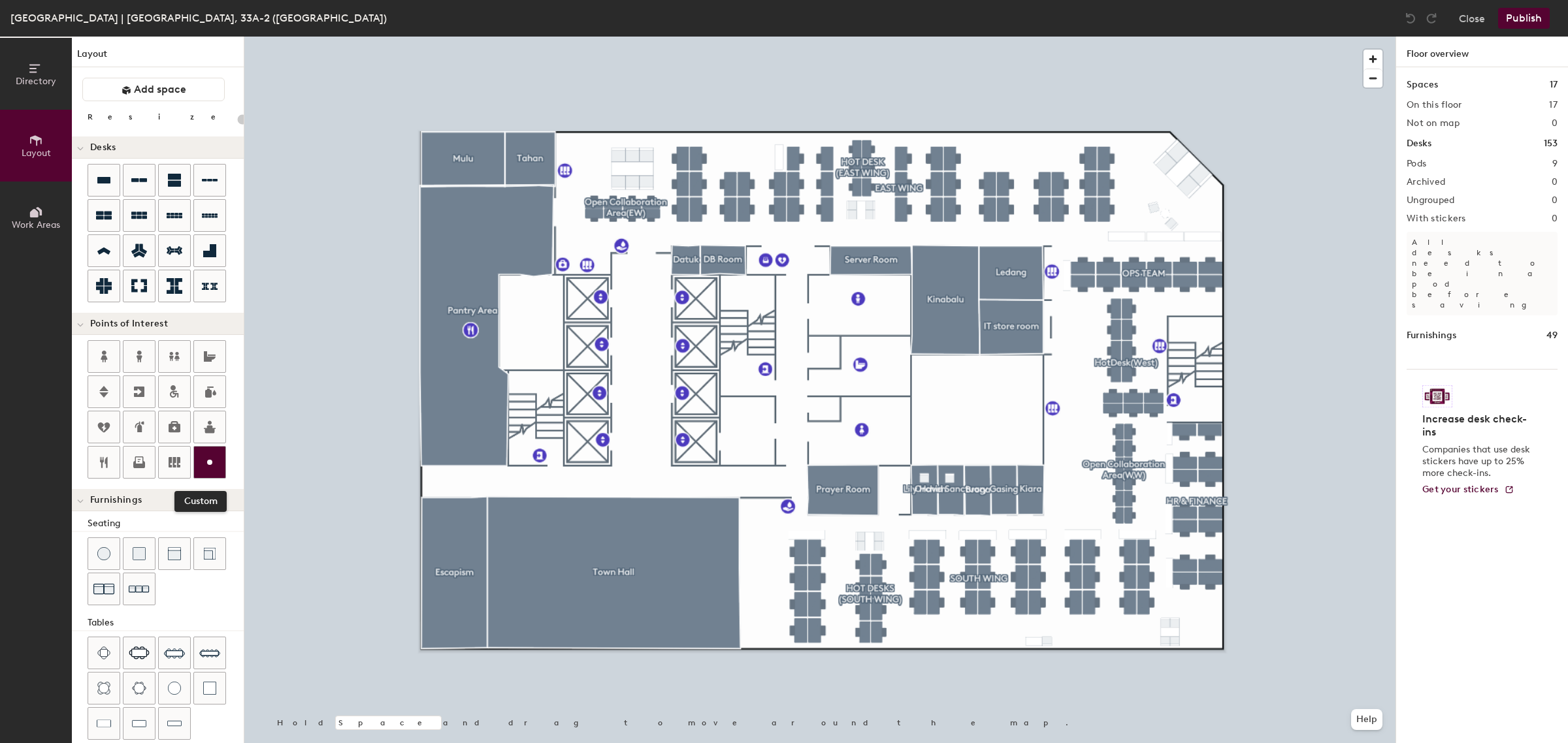
click at [208, 457] on icon at bounding box center [210, 462] width 16 height 16
type input "20"
type input "Utility 1"
click at [918, 529] on span "Done" at bounding box center [918, 523] width 39 height 22
click at [1517, 14] on button "Publish" at bounding box center [1524, 18] width 52 height 21
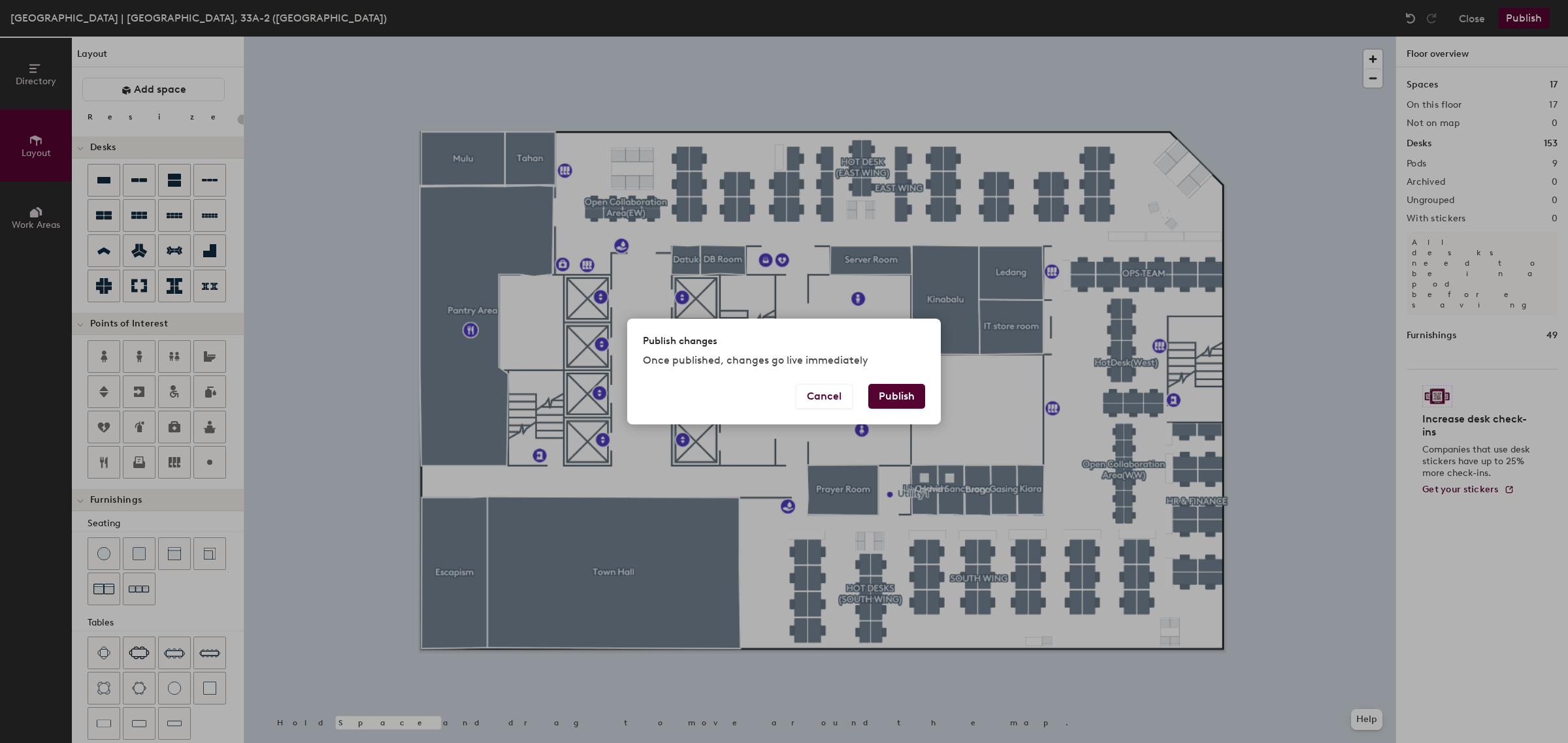
click at [895, 392] on button "Publish" at bounding box center [896, 396] width 57 height 25
type input "20"
